Goal: Task Accomplishment & Management: Manage account settings

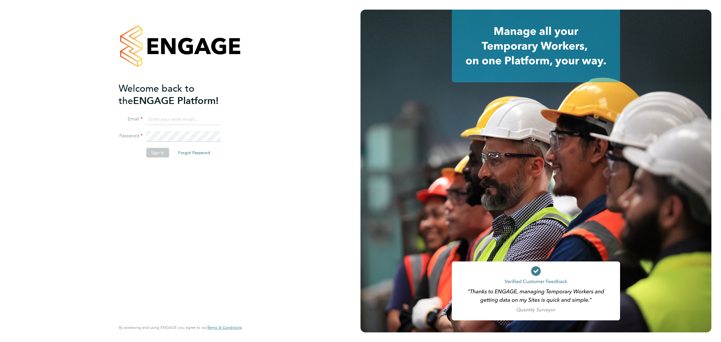
type input "darren.brown@wates.co.uk"
click at [161, 155] on button "Sign In" at bounding box center [157, 153] width 23 height 10
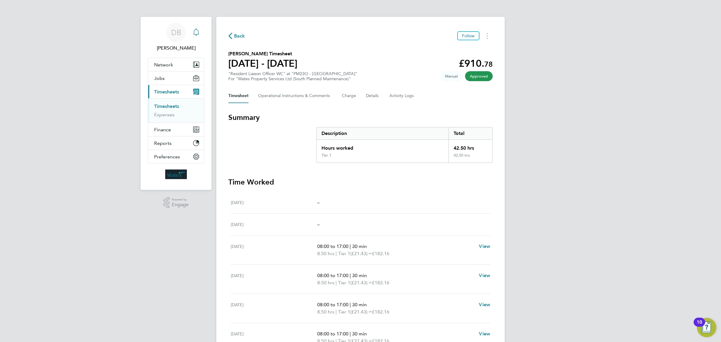
click at [193, 31] on icon "Main navigation" at bounding box center [196, 32] width 7 height 7
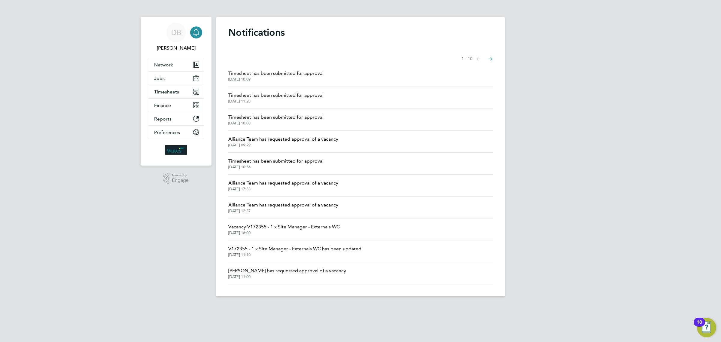
click at [196, 30] on icon "Main navigation" at bounding box center [196, 32] width 7 height 7
click at [187, 64] on button "Network" at bounding box center [176, 64] width 56 height 13
click at [493, 59] on button "Next page" at bounding box center [490, 59] width 12 height 12
click at [478, 59] on icon "Select page of notifications list" at bounding box center [478, 59] width 4 height 4
click at [196, 33] on icon "Main navigation" at bounding box center [196, 32] width 7 height 7
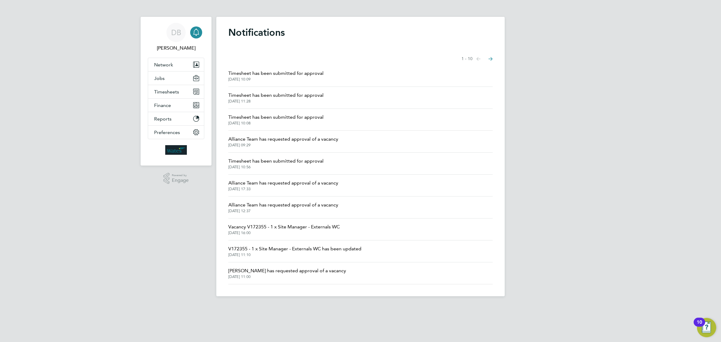
click at [191, 29] on div "Main navigation" at bounding box center [196, 32] width 12 height 12
click at [190, 87] on button "Timesheets" at bounding box center [176, 91] width 56 height 13
click at [183, 108] on li "Timesheets" at bounding box center [176, 107] width 45 height 8
click at [161, 108] on link "Timesheets" at bounding box center [166, 106] width 25 height 6
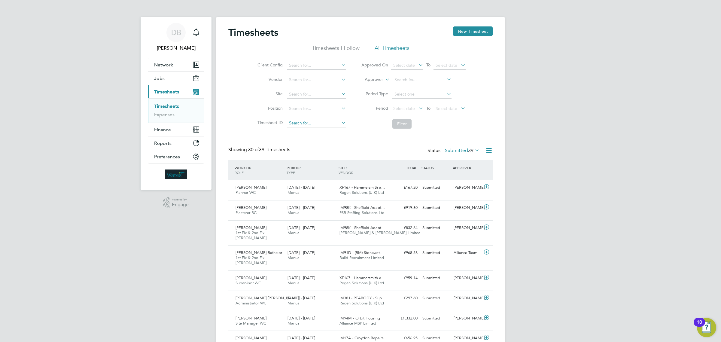
click at [325, 123] on input at bounding box center [316, 123] width 59 height 8
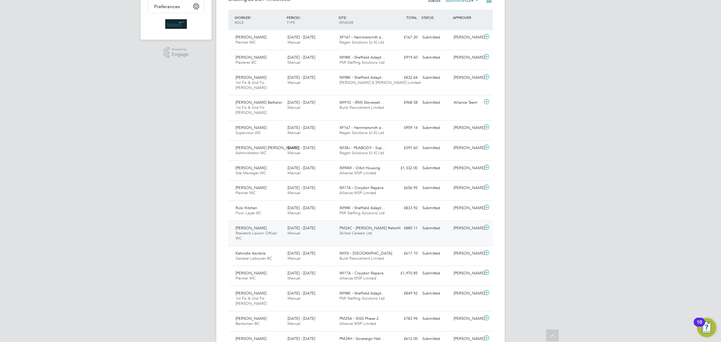
click at [246, 227] on span "[PERSON_NAME]" at bounding box center [250, 227] width 31 height 5
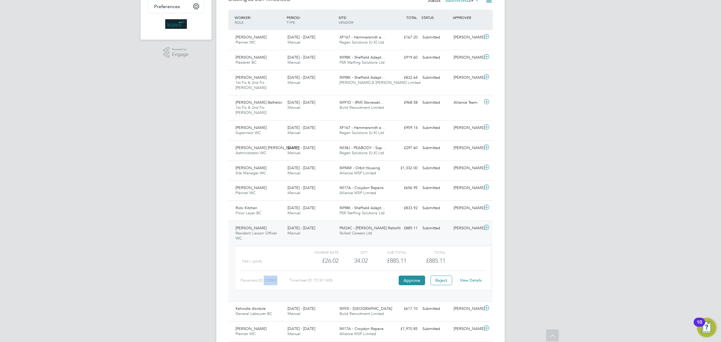
drag, startPoint x: 277, startPoint y: 280, endPoint x: 264, endPoint y: 277, distance: 13.3
click at [264, 277] on div "Placement ID: 299887" at bounding box center [264, 280] width 49 height 10
copy div "299887"
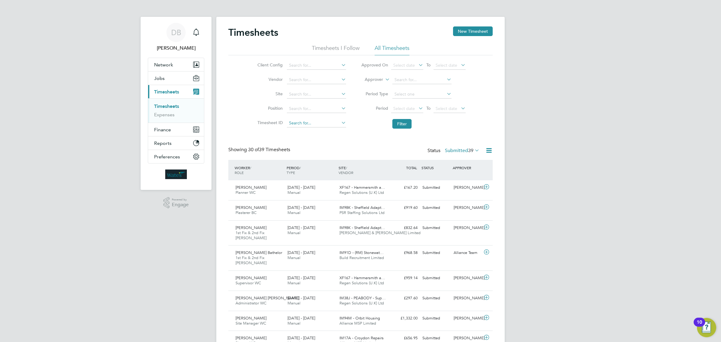
click at [317, 122] on input at bounding box center [316, 123] width 59 height 8
paste input "299887"
click at [287, 125] on input "299887" at bounding box center [316, 123] width 59 height 8
type input "299887"
click at [197, 29] on icon "Main navigation" at bounding box center [196, 32] width 7 height 7
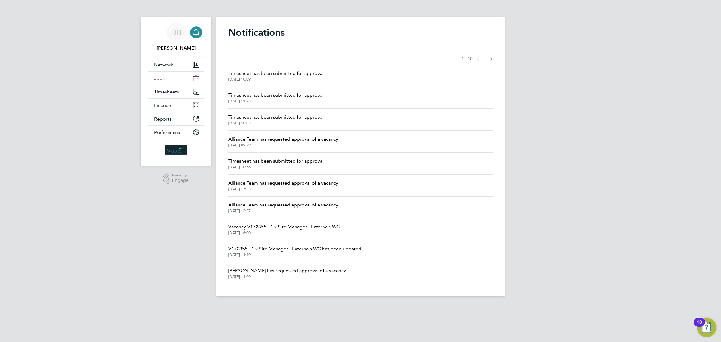
click at [197, 33] on icon "Main navigation" at bounding box center [196, 32] width 7 height 7
click at [198, 34] on icon "Main navigation" at bounding box center [196, 32] width 6 height 6
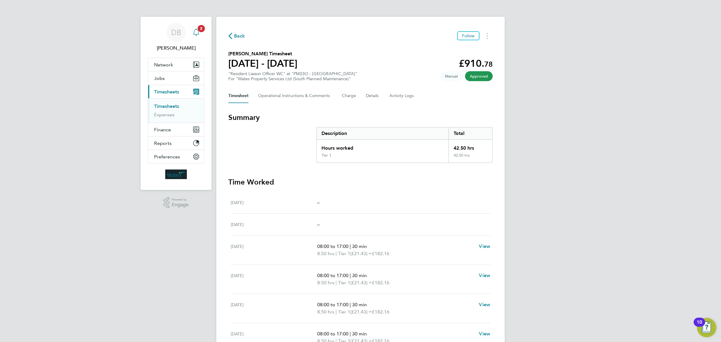
click at [201, 32] on span "2" at bounding box center [201, 28] width 7 height 7
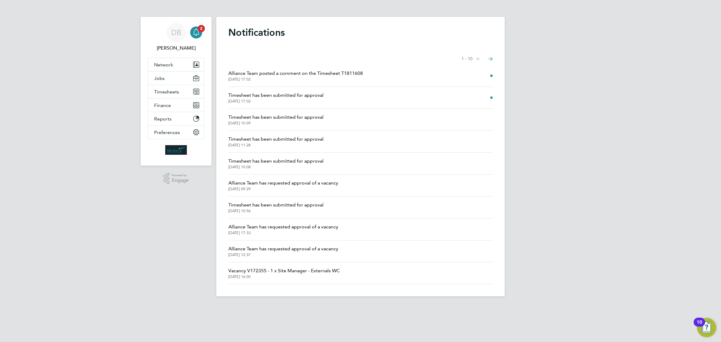
click at [326, 98] on li "Timesheet has been submitted for approval [DATE] 17:02" at bounding box center [360, 98] width 264 height 22
click at [297, 95] on span "Timesheet has been submitted for approval" at bounding box center [275, 95] width 95 height 7
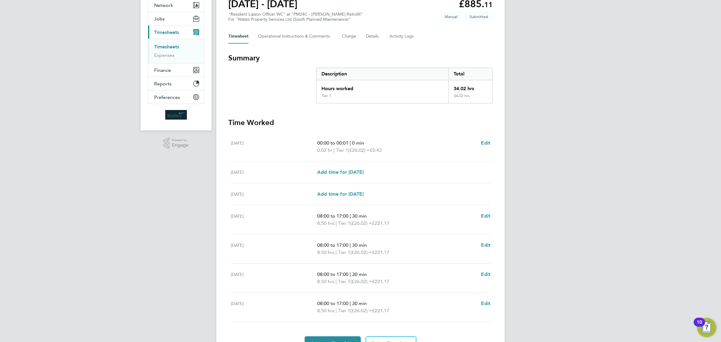
scroll to position [93, 0]
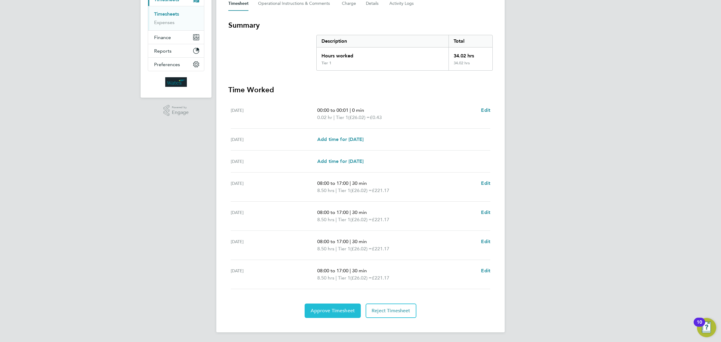
click at [334, 310] on span "Approve Timesheet" at bounding box center [333, 311] width 44 height 6
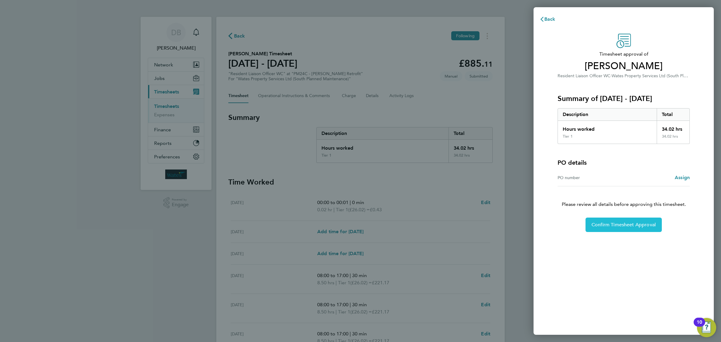
click at [627, 225] on span "Confirm Timesheet Approval" at bounding box center [623, 225] width 64 height 6
